Goal: Check status: Check status

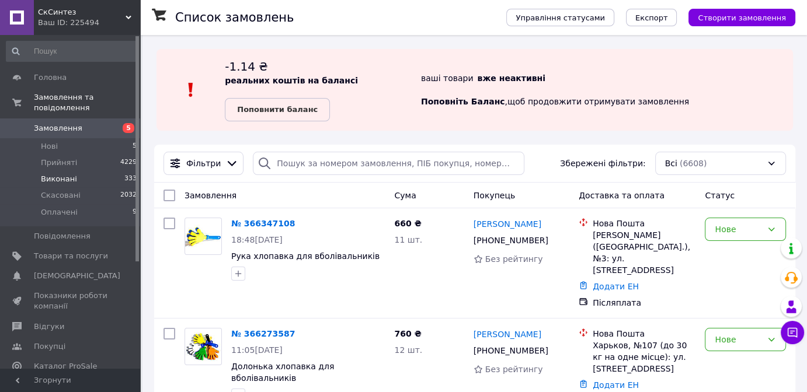
drag, startPoint x: 55, startPoint y: 155, endPoint x: 89, endPoint y: 166, distance: 35.1
click at [55, 158] on span "Прийняті" at bounding box center [59, 163] width 36 height 11
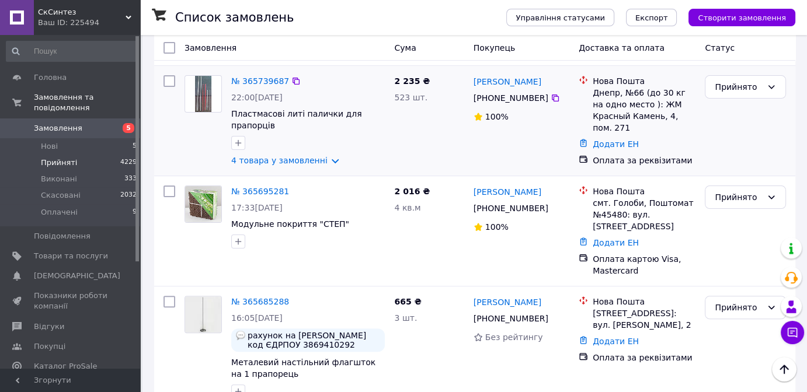
scroll to position [425, 0]
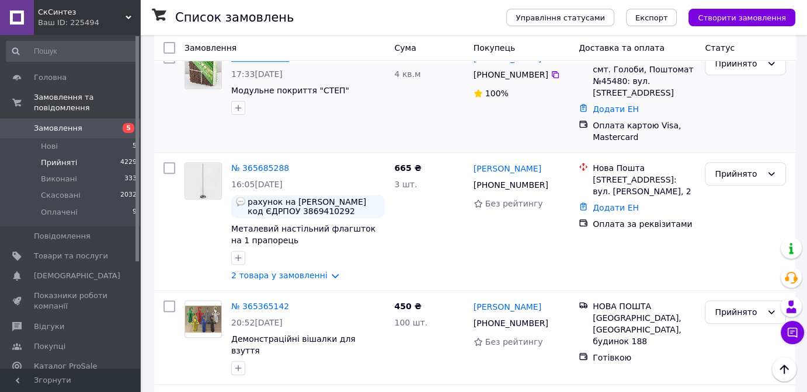
click at [263, 62] on link "№ 365695281" at bounding box center [260, 57] width 58 height 9
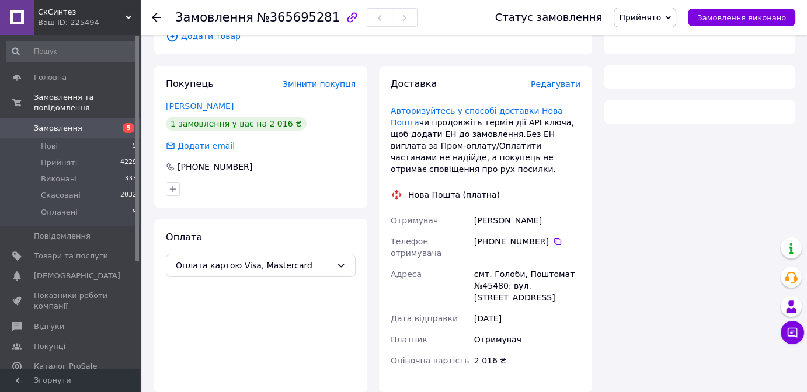
scroll to position [159, 0]
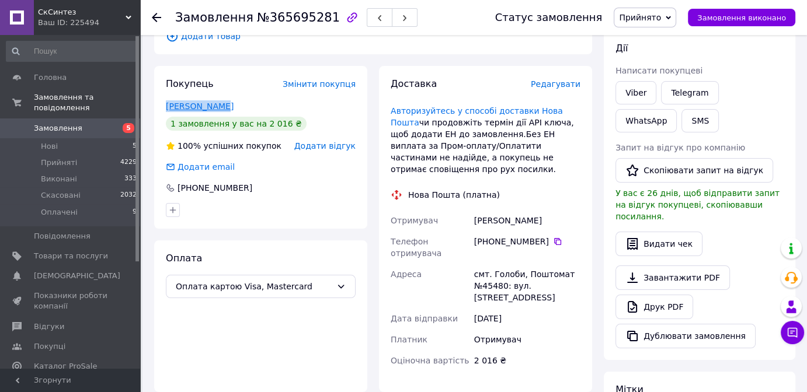
drag, startPoint x: 238, startPoint y: 130, endPoint x: 165, endPoint y: 127, distance: 73.1
click at [166, 112] on div "[PERSON_NAME]" at bounding box center [261, 106] width 190 height 12
copy link "[PERSON_NAME]"
drag, startPoint x: 528, startPoint y: 344, endPoint x: 442, endPoint y: 342, distance: 85.9
click at [442, 342] on div "Отримувач [PERSON_NAME] Телефон отримувача [PHONE_NUMBER]   [GEOGRAPHIC_DATA] с…" at bounding box center [485, 290] width 194 height 161
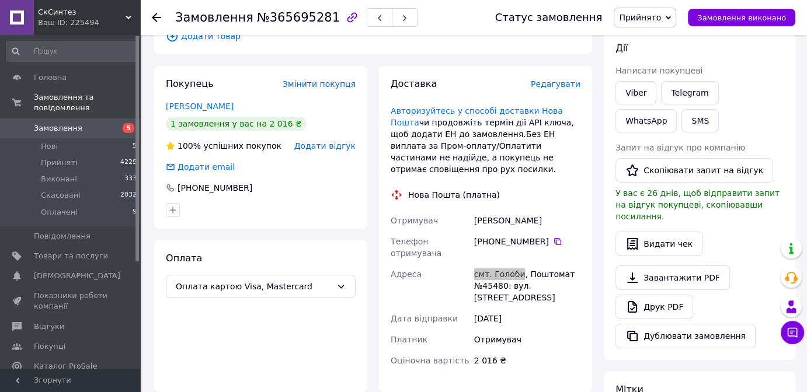
copy div "[GEOGRAPHIC_DATA] смт. Голоби"
click at [44, 141] on span "Нові" at bounding box center [49, 146] width 17 height 11
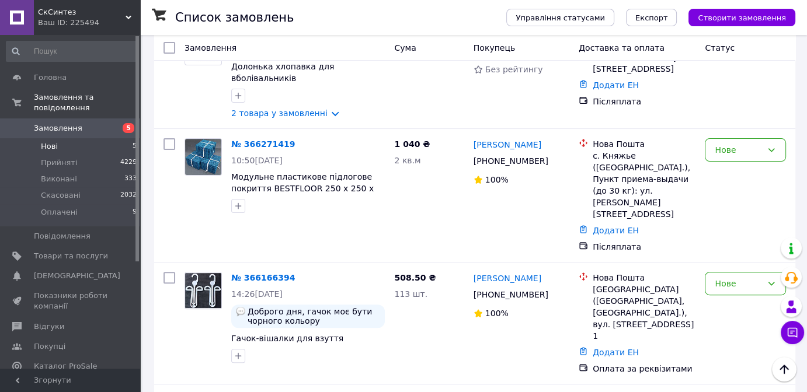
scroll to position [255, 0]
